Goal: Information Seeking & Learning: Check status

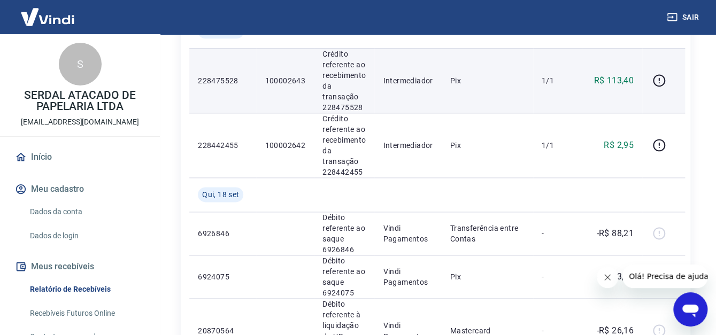
scroll to position [534, 0]
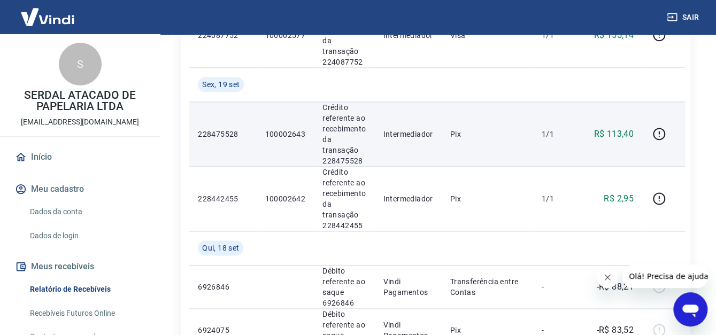
click at [284, 135] on p "100002643" at bounding box center [285, 134] width 41 height 11
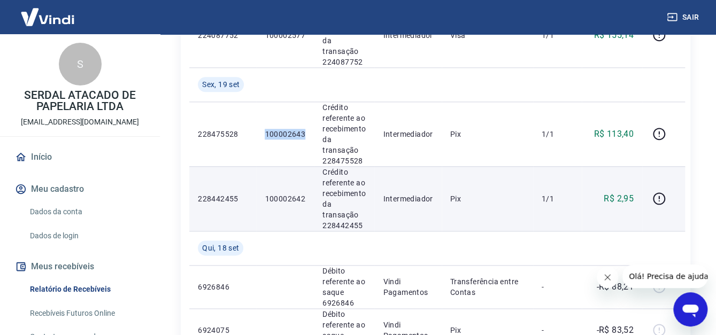
copy p "100002643"
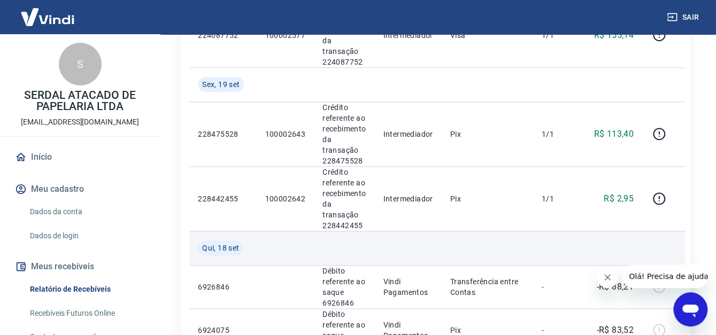
click at [538, 251] on td at bounding box center [557, 248] width 49 height 34
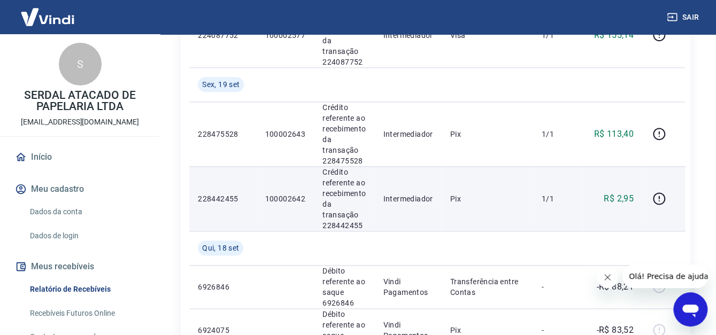
click at [294, 199] on p "100002642" at bounding box center [285, 198] width 41 height 11
copy p "100002642"
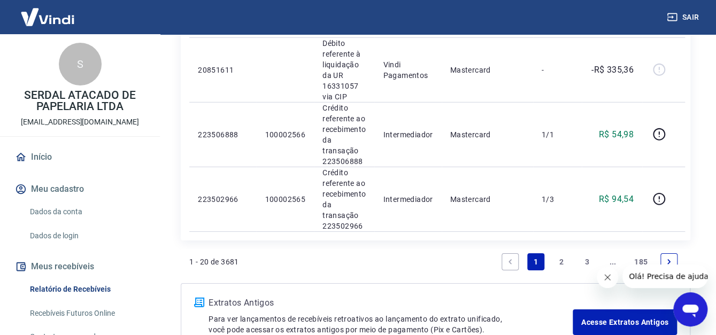
scroll to position [1443, 0]
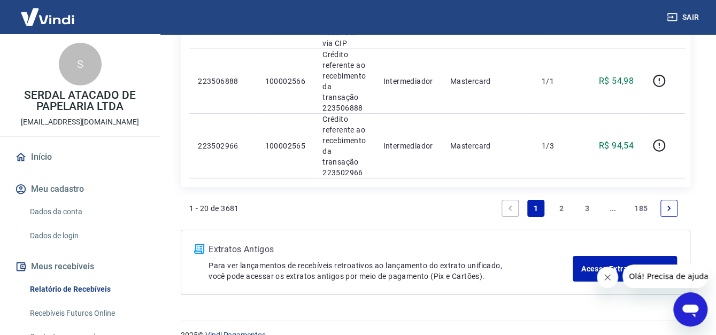
click at [560, 209] on link "2" at bounding box center [561, 208] width 17 height 17
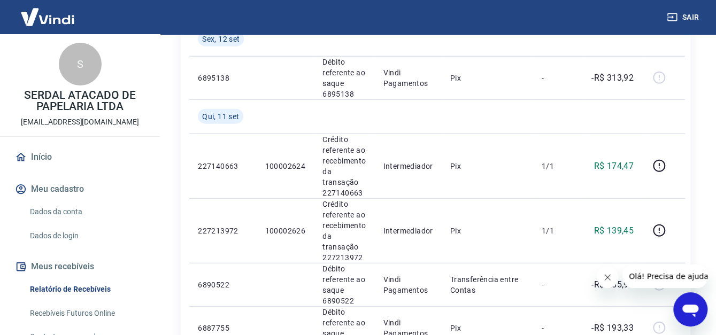
scroll to position [1443, 0]
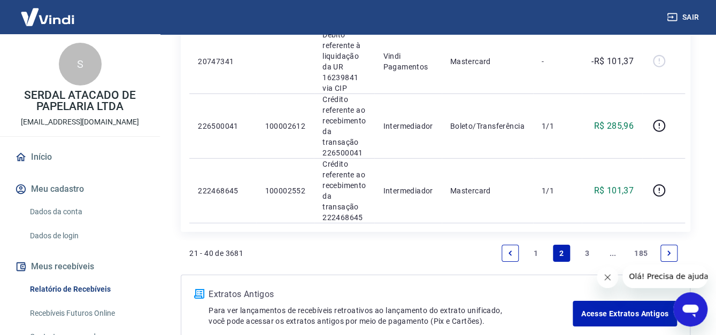
click at [535, 257] on link "1" at bounding box center [535, 253] width 17 height 17
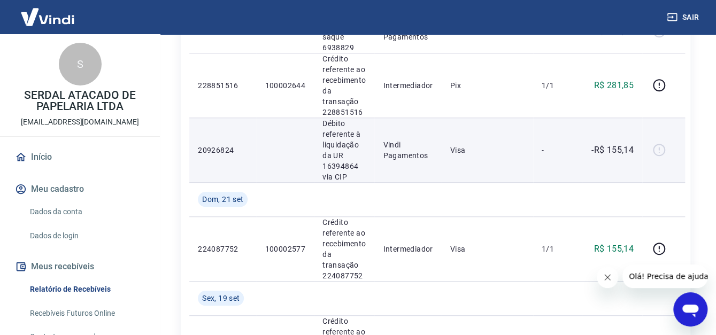
scroll to position [374, 0]
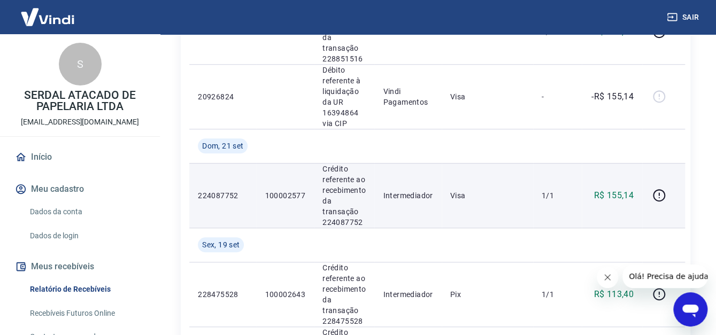
click at [286, 195] on p "100002577" at bounding box center [285, 195] width 41 height 11
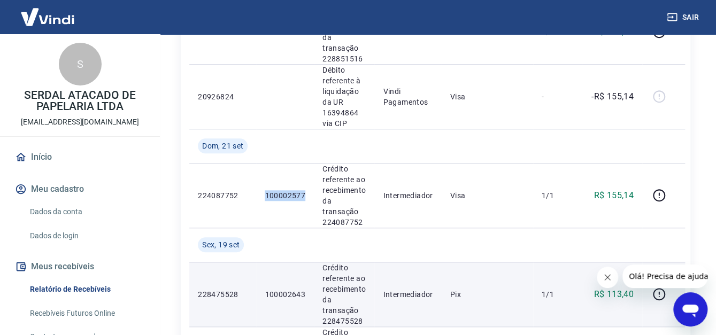
copy p "100002577"
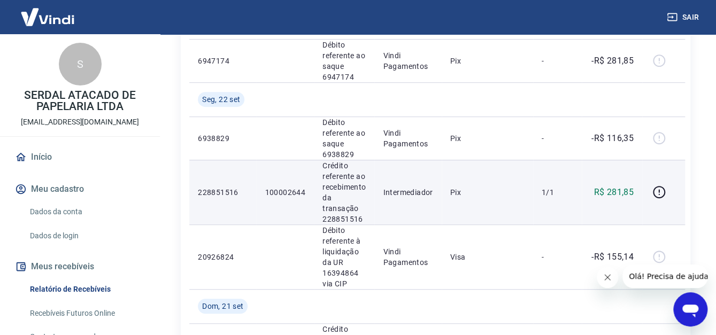
scroll to position [160, 0]
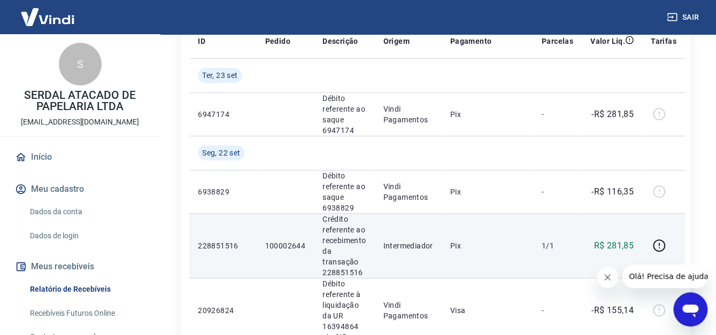
click at [286, 247] on p "100002644" at bounding box center [285, 245] width 41 height 11
copy p "100002644"
